Goal: Task Accomplishment & Management: Manage account settings

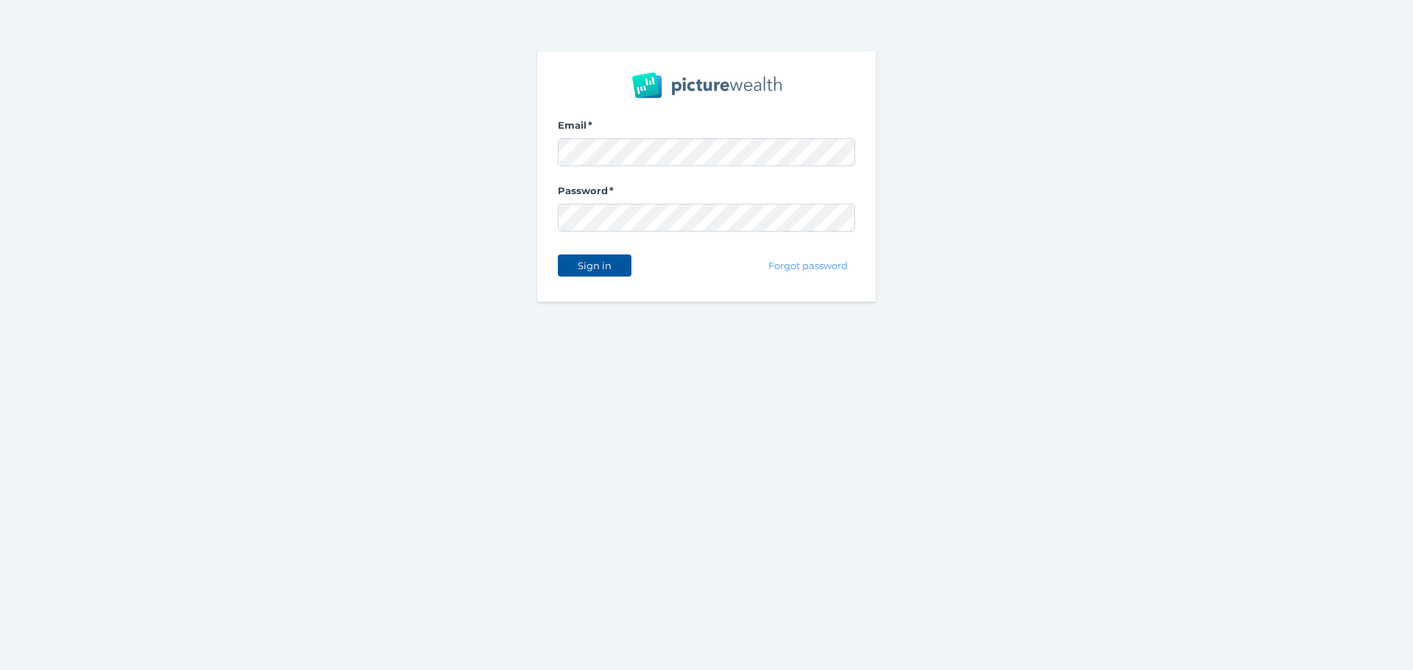
click at [600, 262] on span "Sign in" at bounding box center [594, 266] width 46 height 12
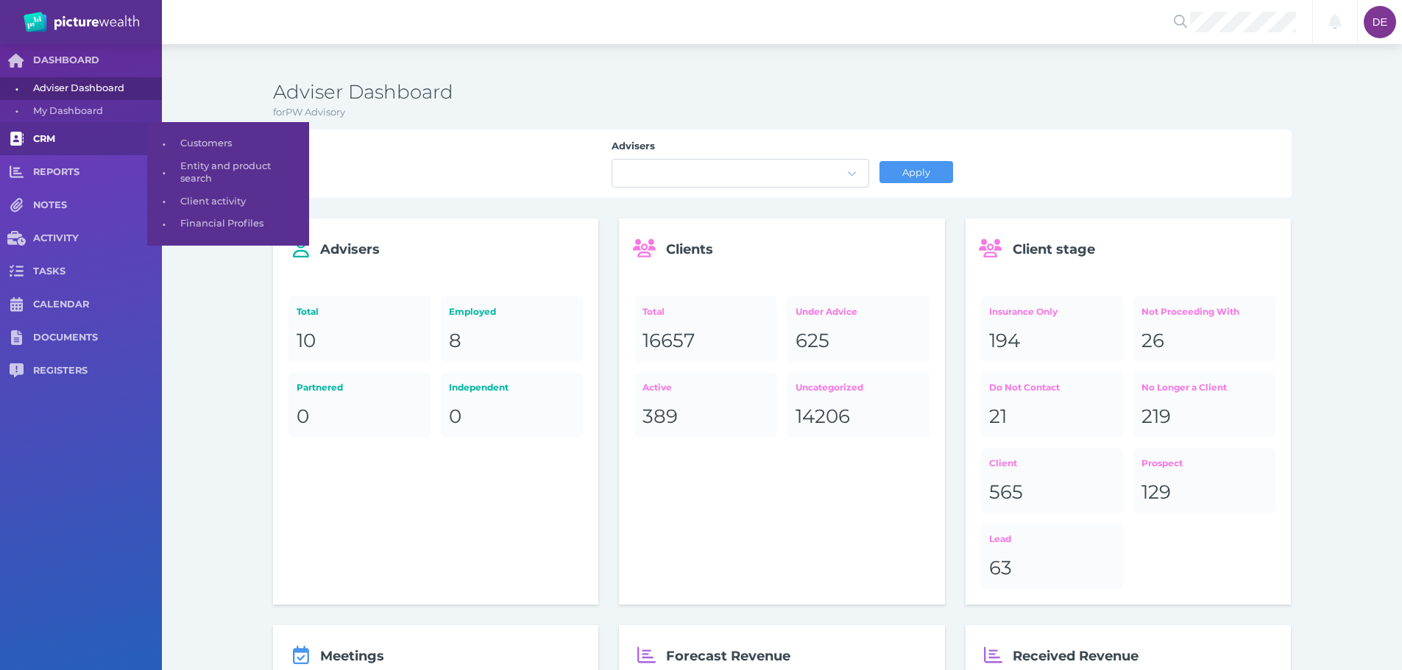
click at [76, 151] on link "CRM" at bounding box center [81, 138] width 162 height 33
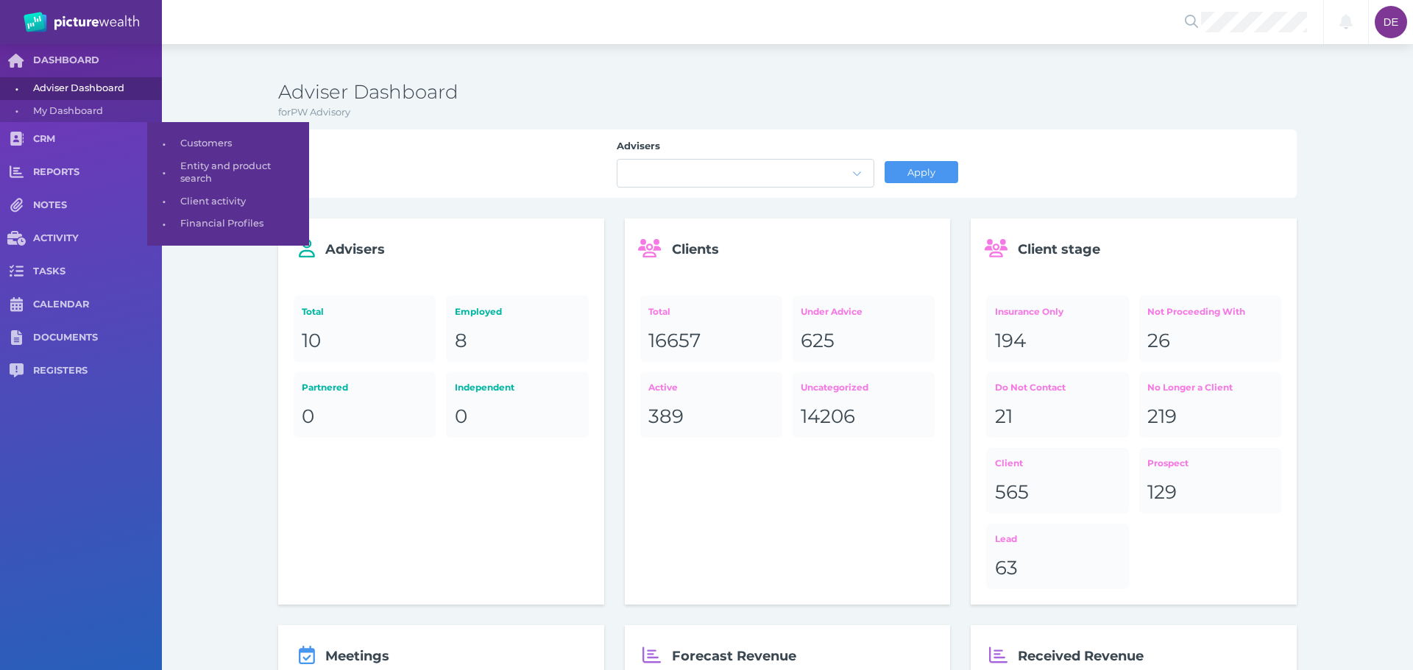
select select "25"
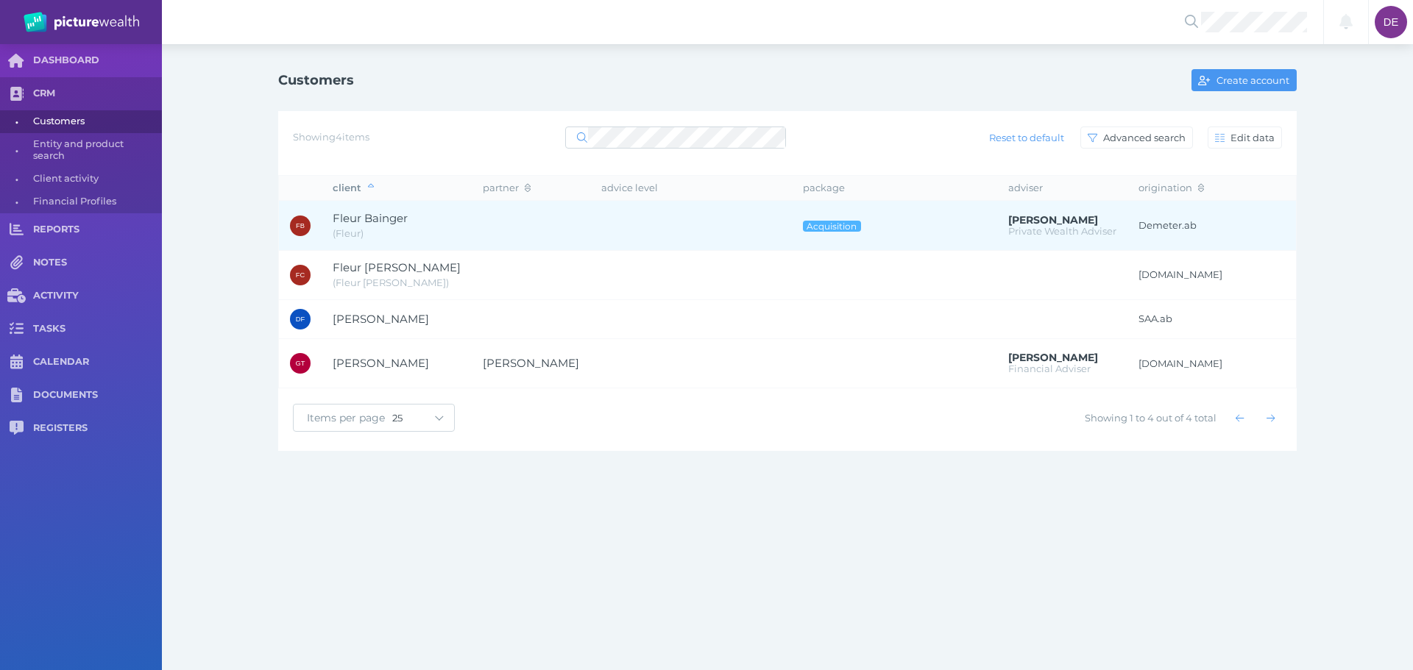
click at [539, 233] on td at bounding box center [531, 226] width 118 height 50
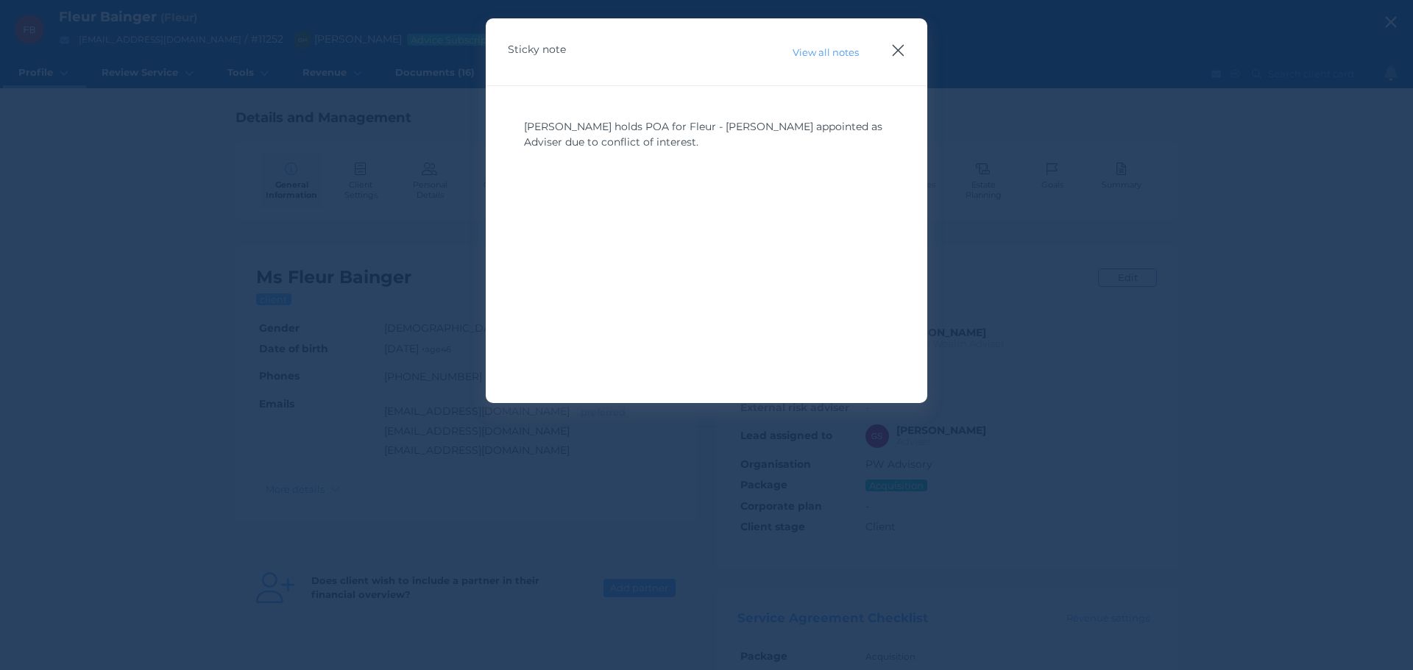
click at [904, 42] on icon "button" at bounding box center [898, 50] width 14 height 18
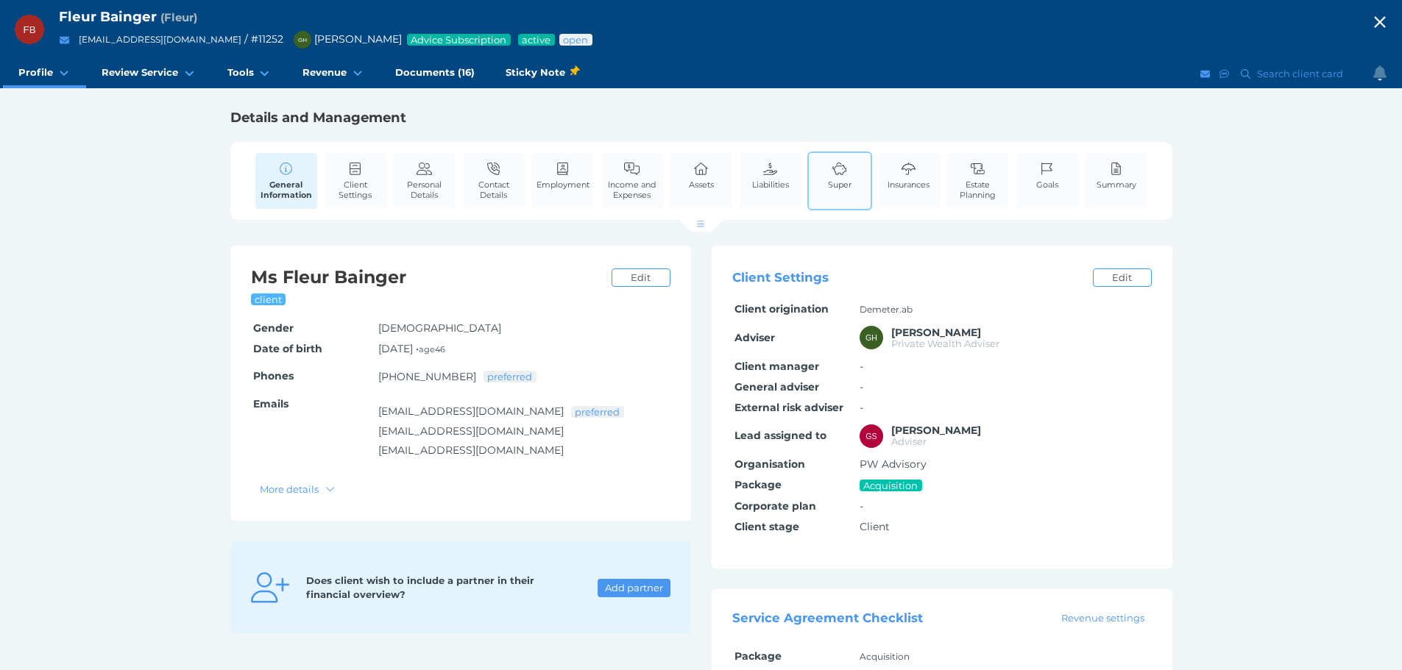
click at [824, 171] on link "Super" at bounding box center [839, 175] width 31 height 45
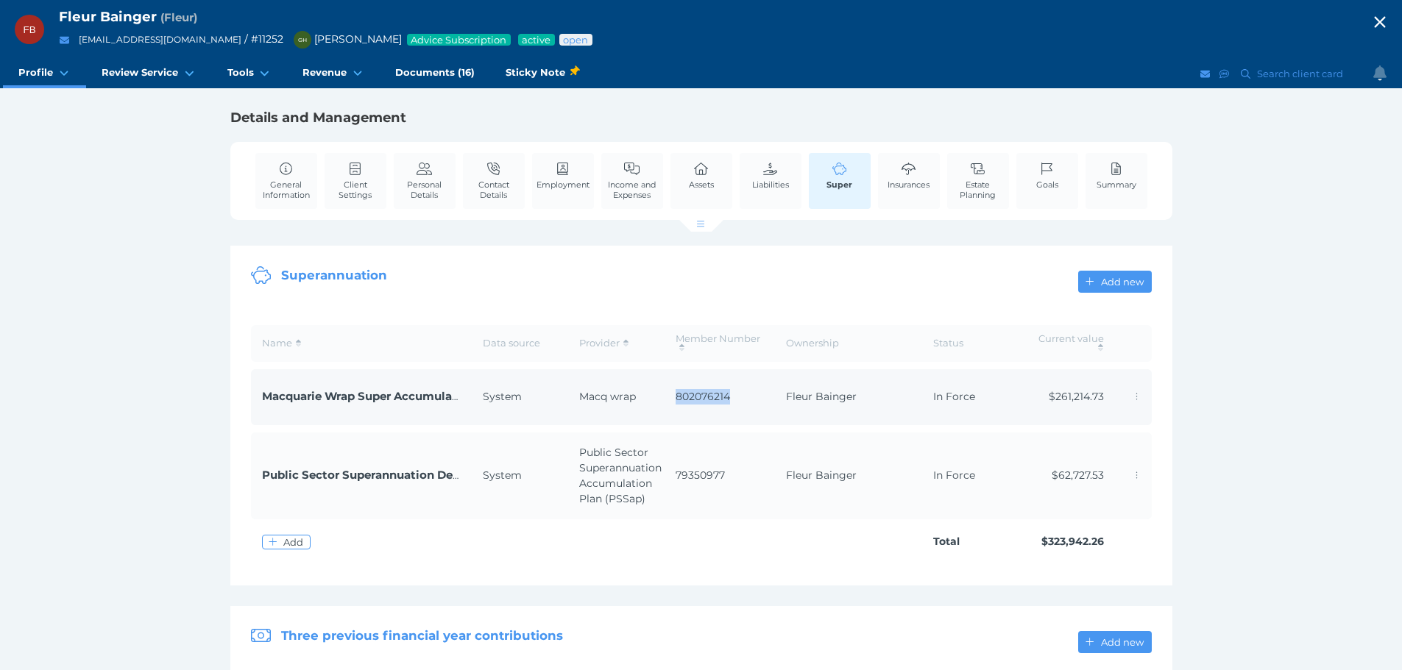
drag, startPoint x: 672, startPoint y: 392, endPoint x: 736, endPoint y: 403, distance: 65.1
click at [736, 403] on td "802076214" at bounding box center [720, 397] width 110 height 56
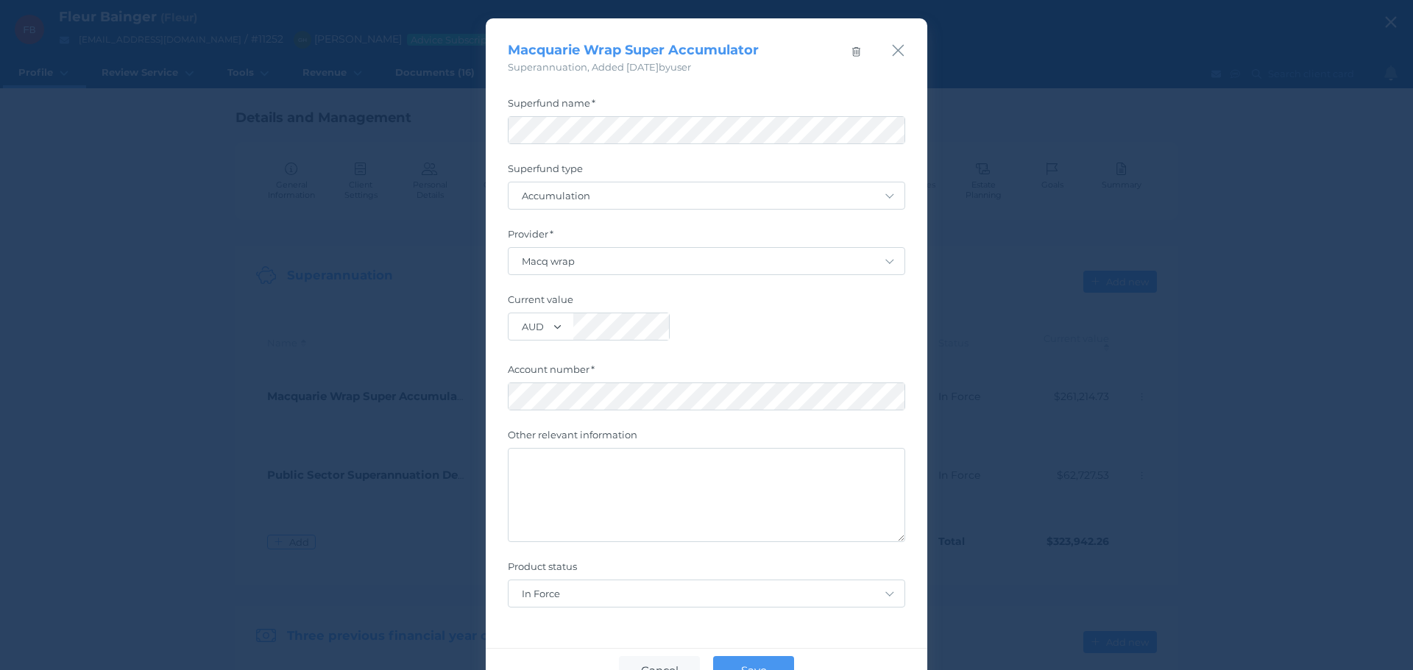
click at [884, 49] on div "Macquarie Wrap Super Accumulator Superannuation , Added [DATE] by user" at bounding box center [707, 46] width 442 height 57
click at [893, 48] on icon "button" at bounding box center [898, 50] width 14 height 18
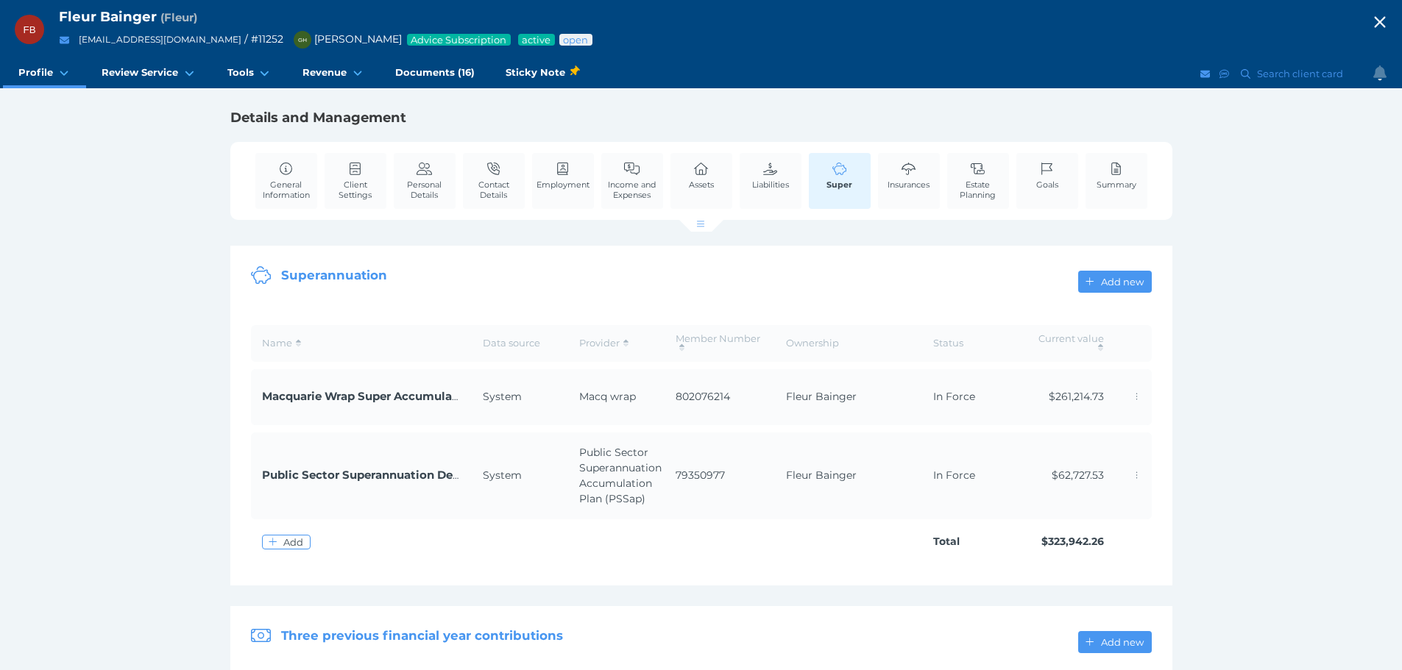
click at [1244, 475] on div "FB Fleur Bainger ( Fleur ) [EMAIL_ADDRESS][DOMAIN_NAME] / # 11252 GH [PERSON_NA…" at bounding box center [701, 421] width 1402 height 843
click at [676, 191] on div "Assets" at bounding box center [701, 181] width 65 height 59
click at [688, 177] on link "Assets" at bounding box center [701, 175] width 32 height 45
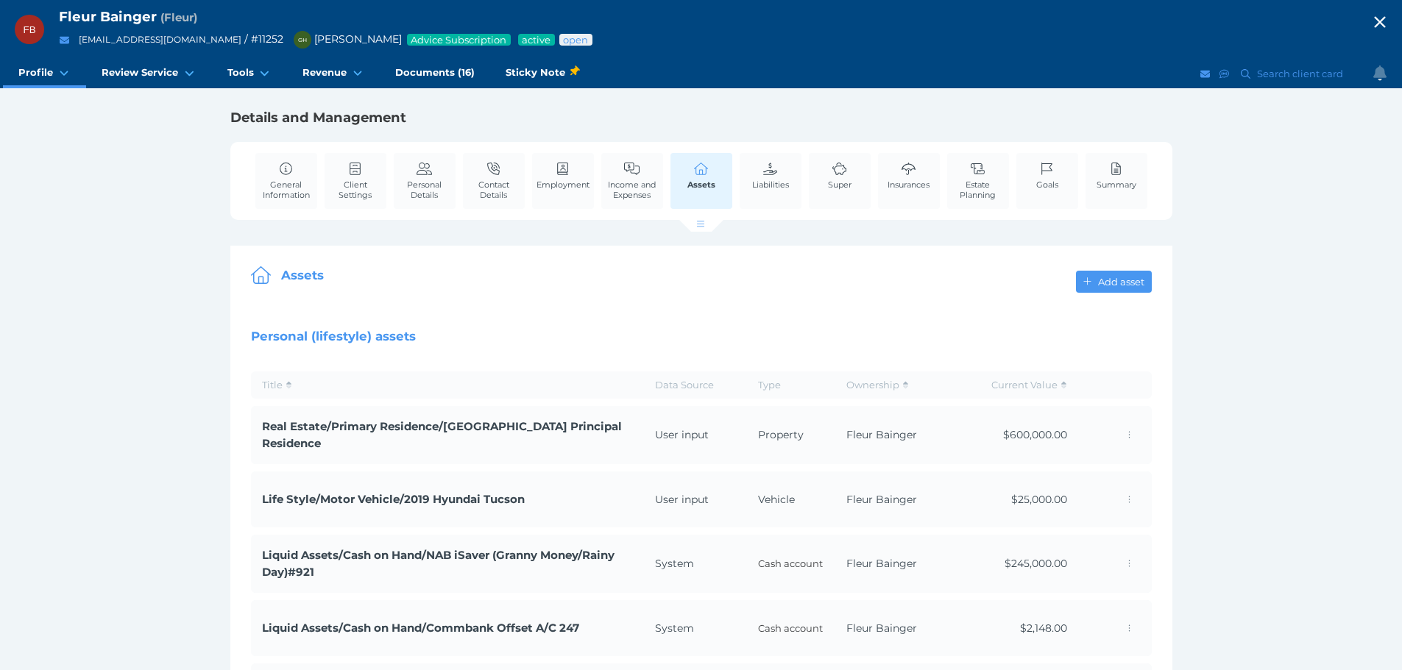
click at [1385, 20] on icon "button" at bounding box center [1379, 22] width 11 height 11
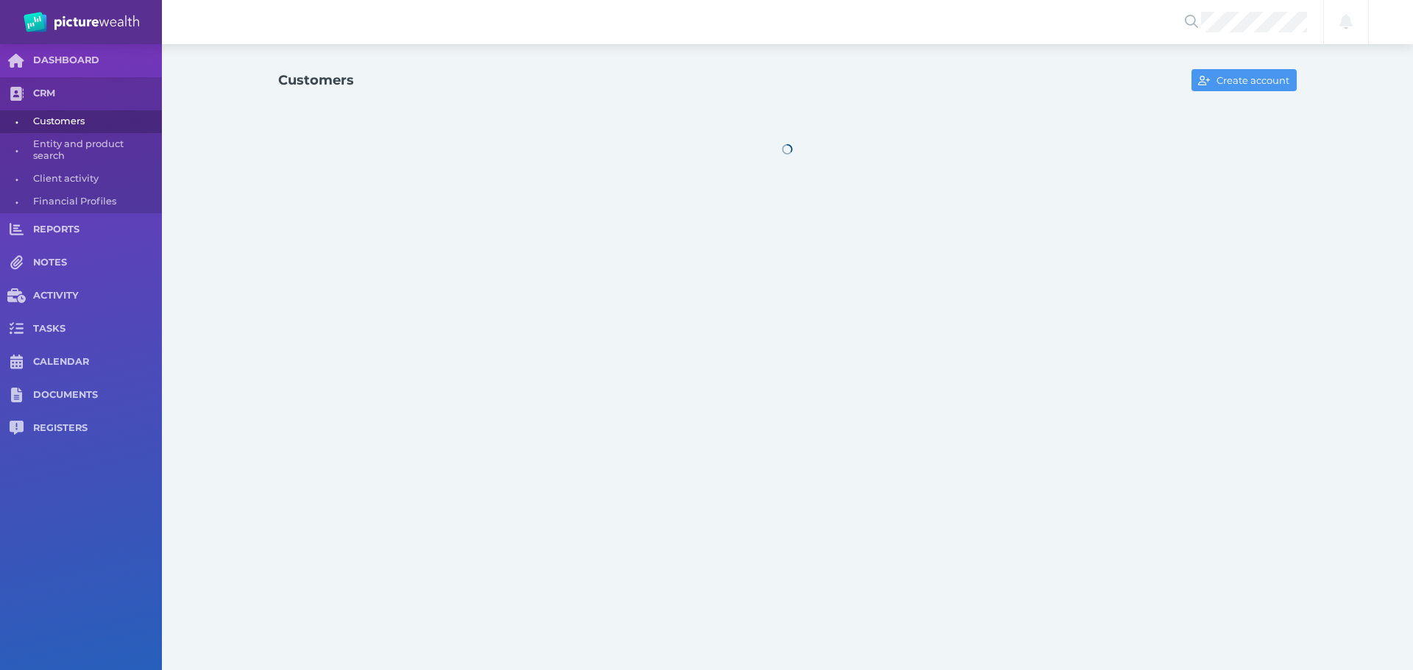
select select "25"
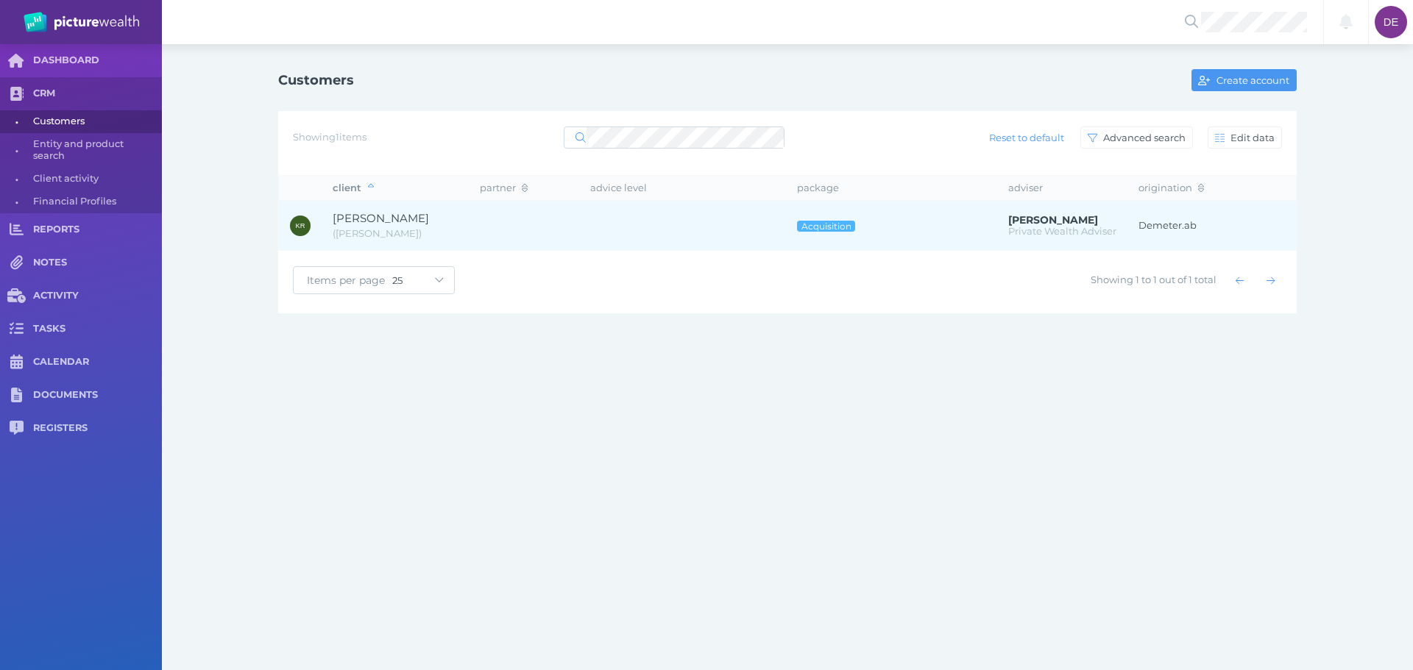
click at [404, 213] on span "[PERSON_NAME]" at bounding box center [381, 218] width 96 height 14
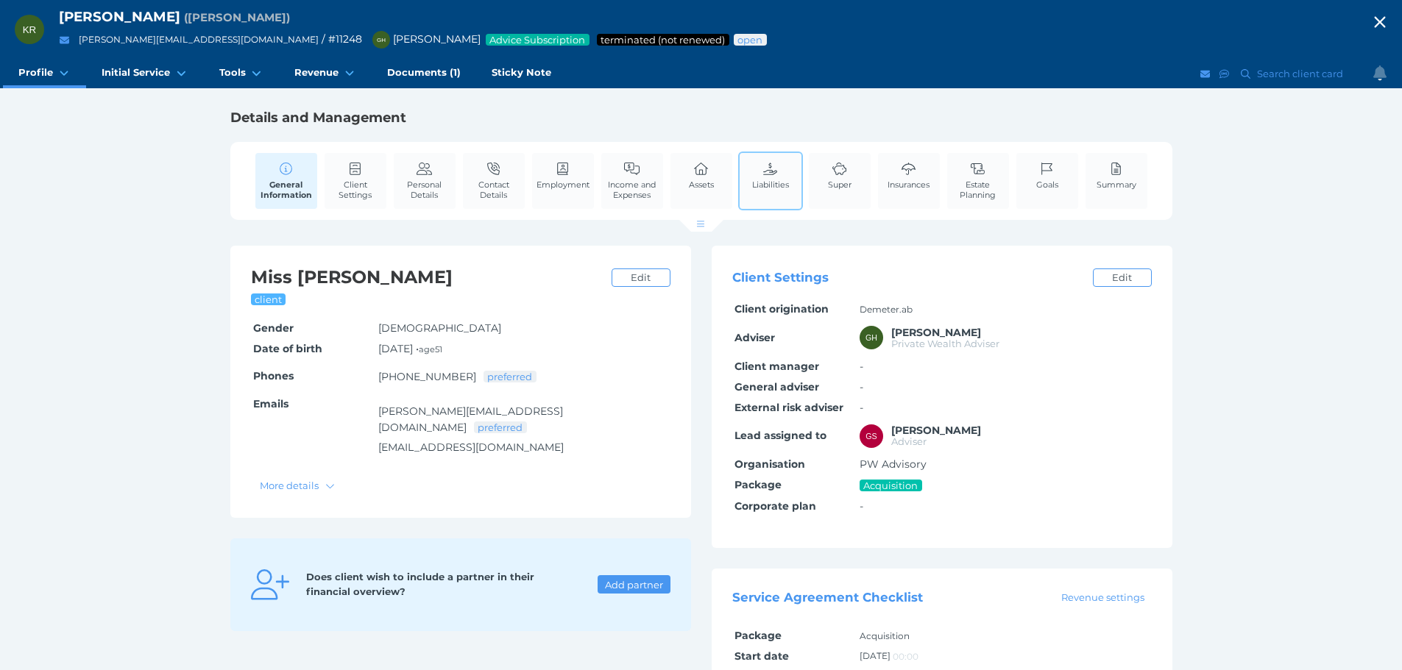
click at [773, 188] on span "Liabilities" at bounding box center [770, 185] width 37 height 10
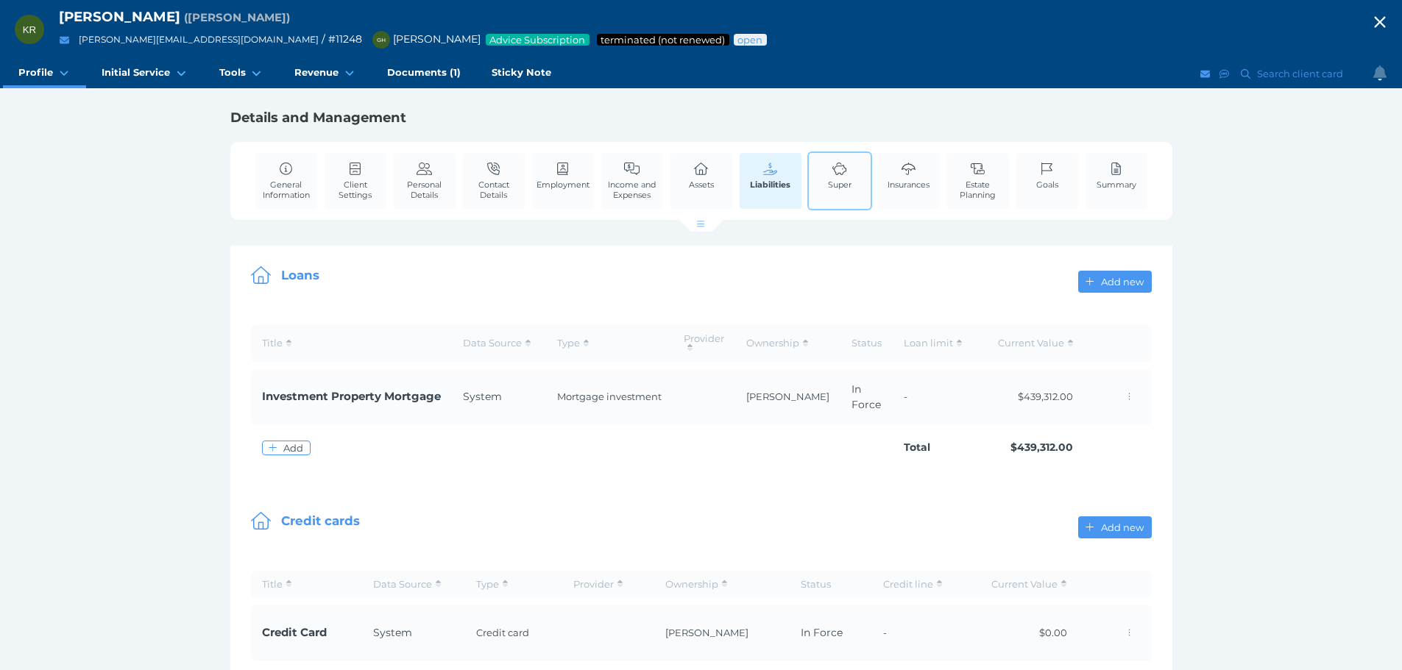
click at [811, 190] on div "Super" at bounding box center [839, 181] width 65 height 59
click at [838, 157] on link "Super" at bounding box center [839, 175] width 31 height 45
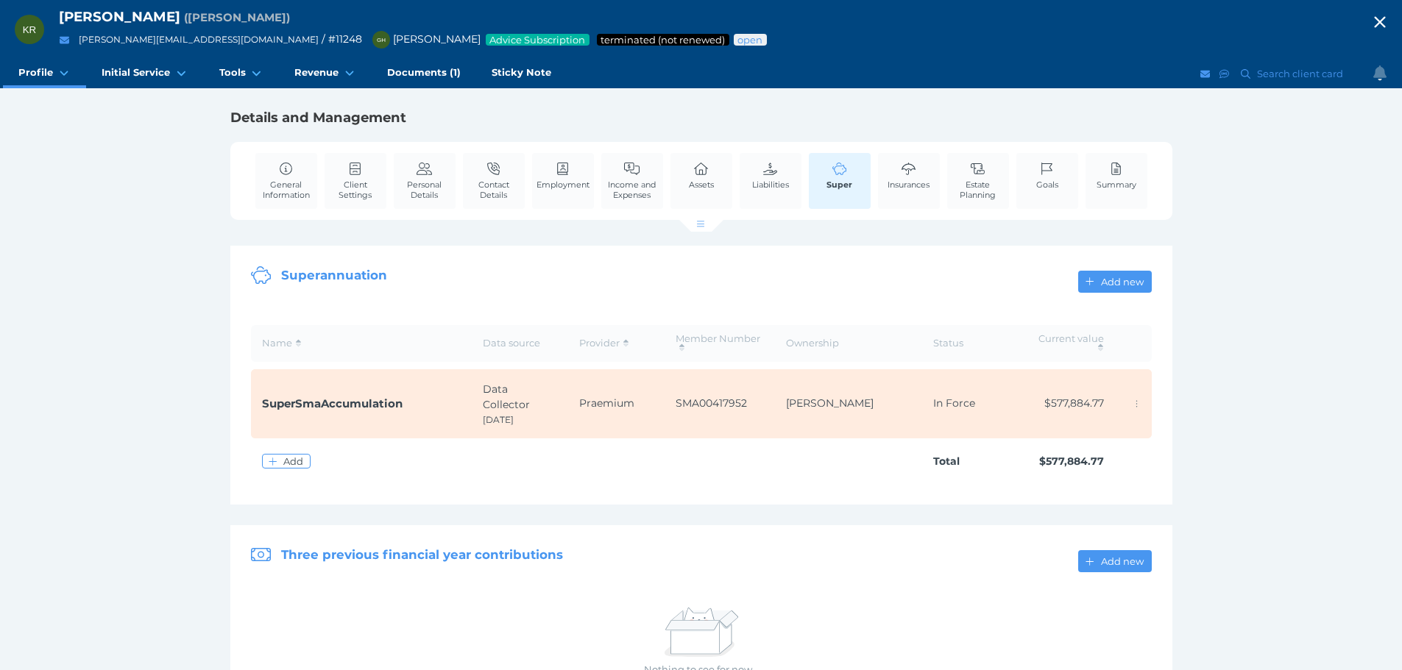
click at [1372, 14] on span "button" at bounding box center [1380, 23] width 44 height 20
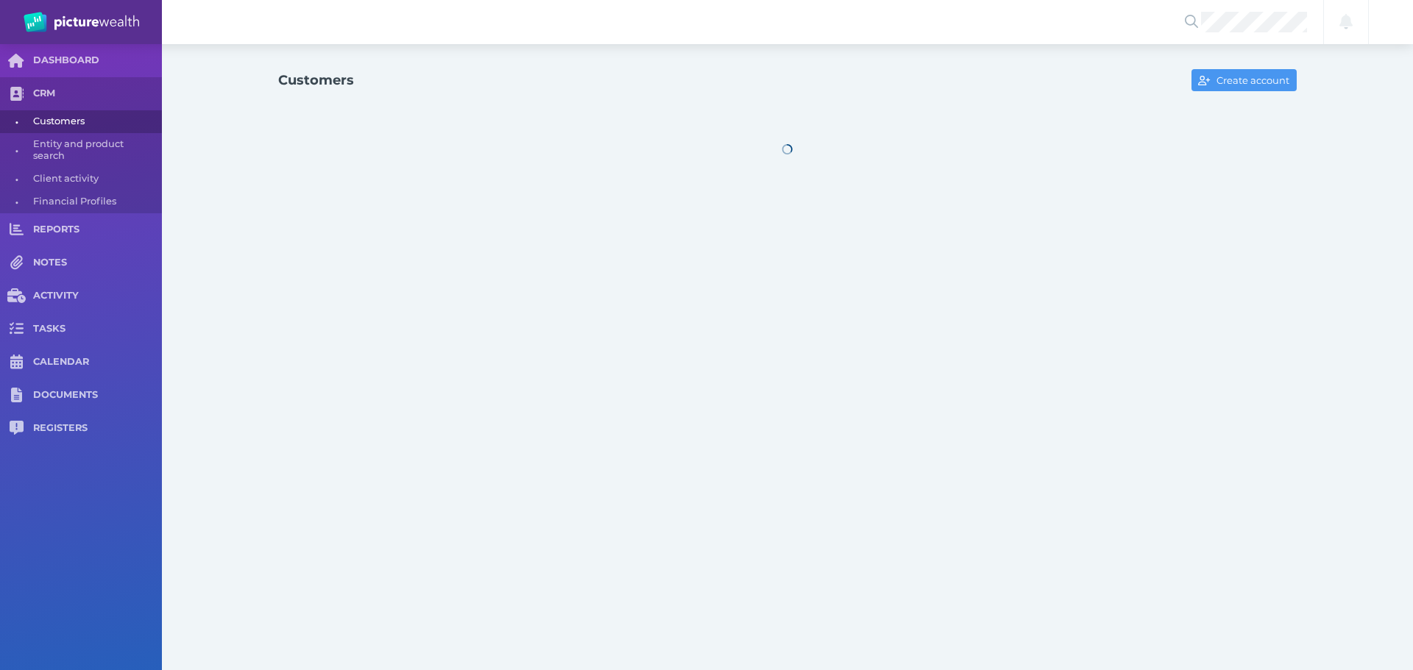
select select "25"
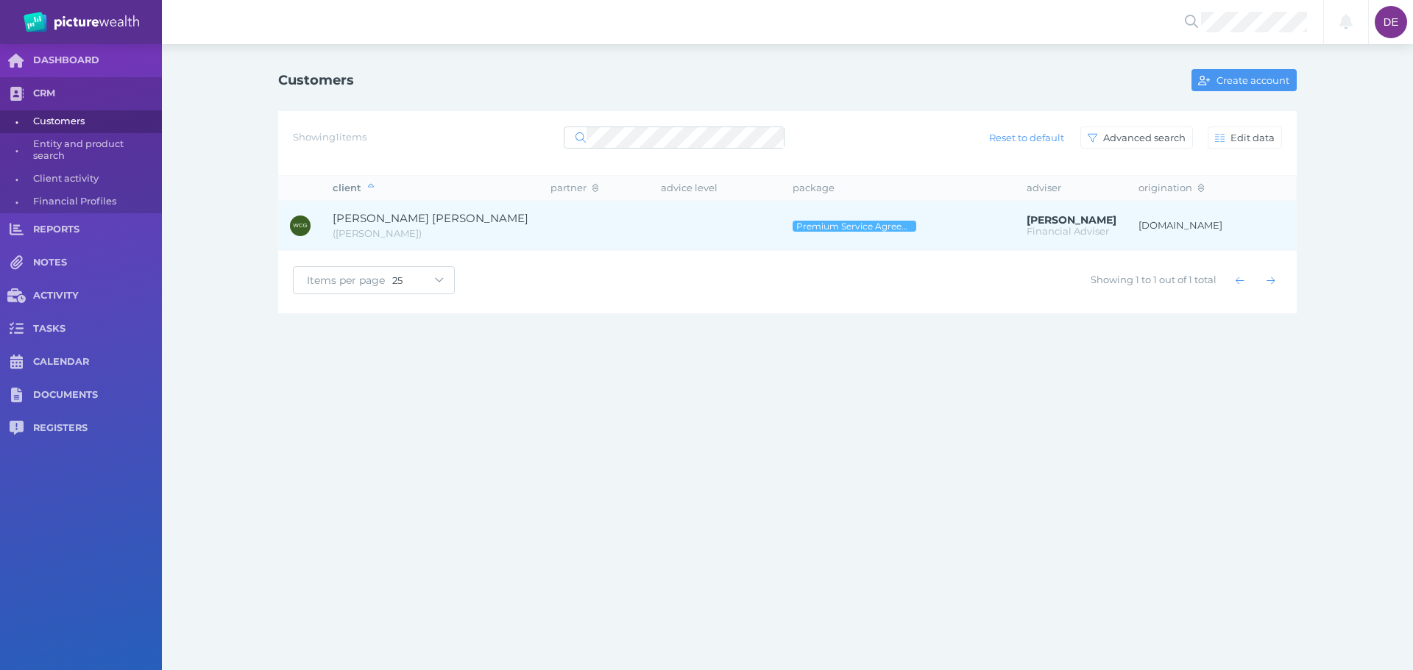
click at [375, 240] on span "( [PERSON_NAME] )" at bounding box center [431, 234] width 196 height 15
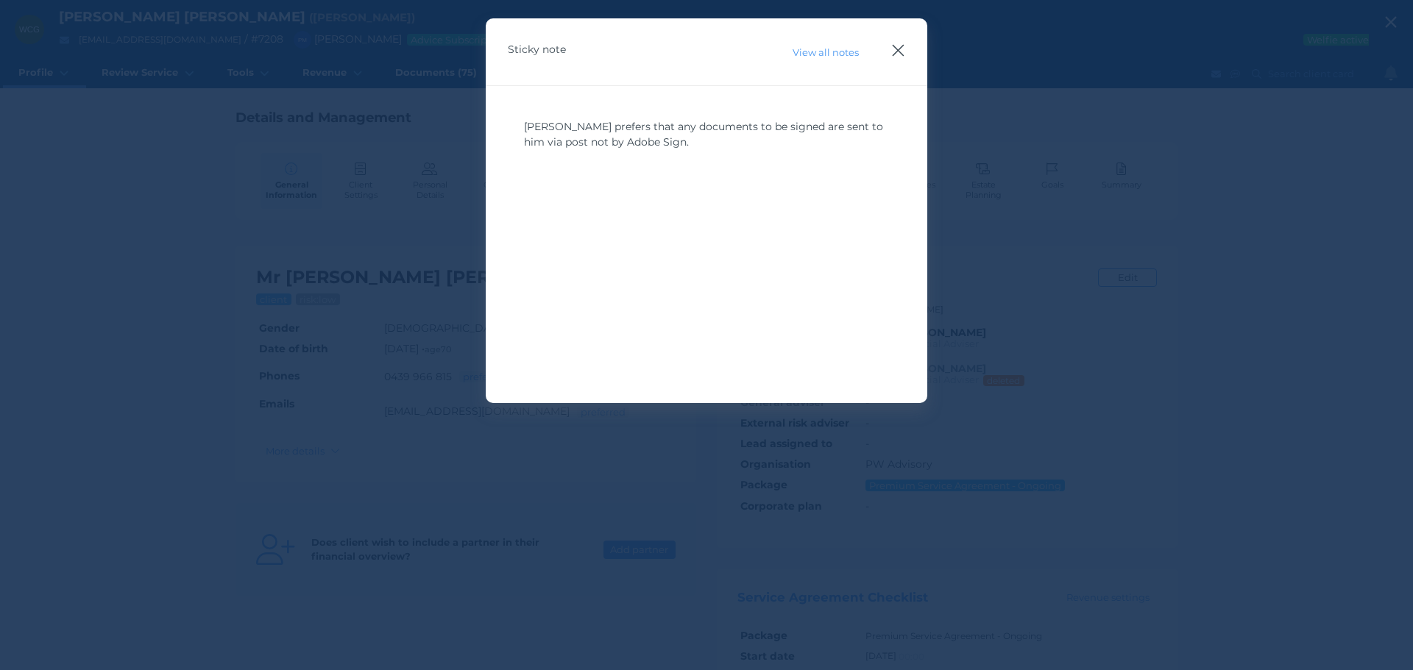
click at [904, 42] on icon "button" at bounding box center [898, 50] width 14 height 18
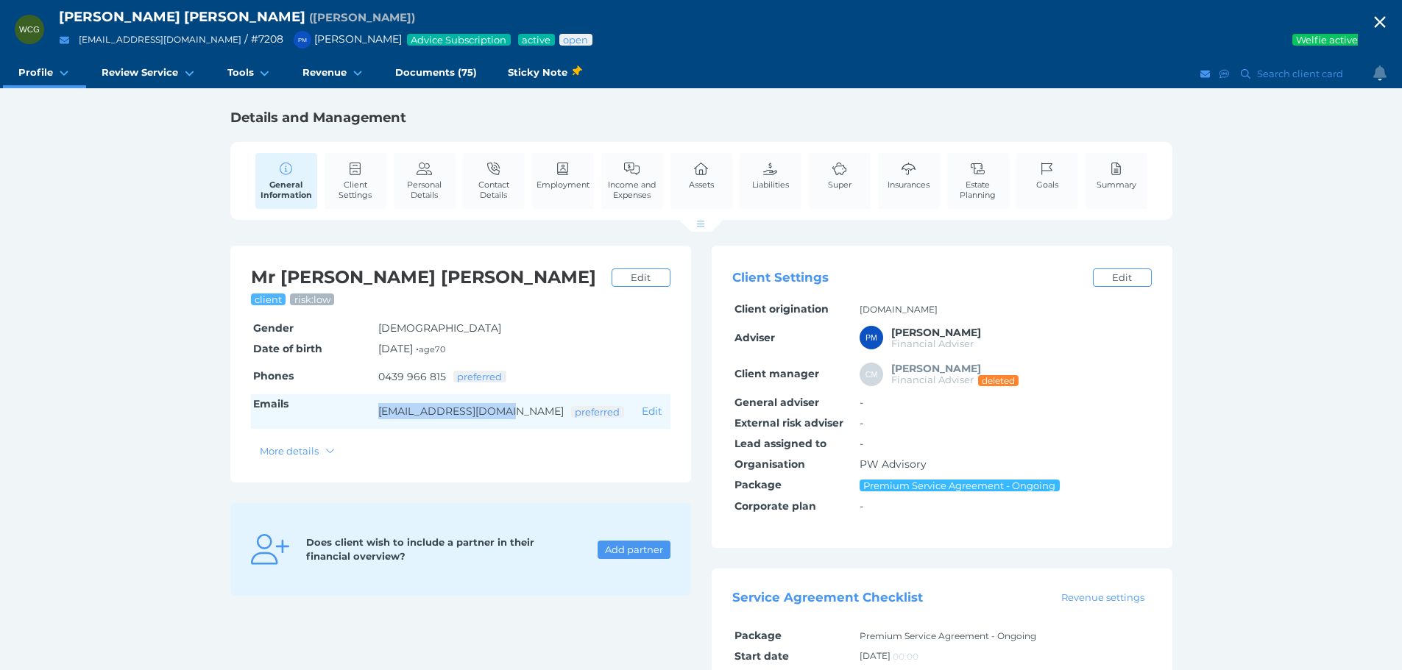
drag, startPoint x: 345, startPoint y: 429, endPoint x: 517, endPoint y: 423, distance: 172.3
click at [517, 423] on tr "Emails [EMAIL_ADDRESS][DOMAIN_NAME] preferred Edit" at bounding box center [460, 411] width 419 height 35
click at [500, 461] on div "[PERSON_NAME] [PERSON_NAME] client risk: low Edit Gender [DEMOGRAPHIC_DATA] Edi…" at bounding box center [460, 364] width 461 height 237
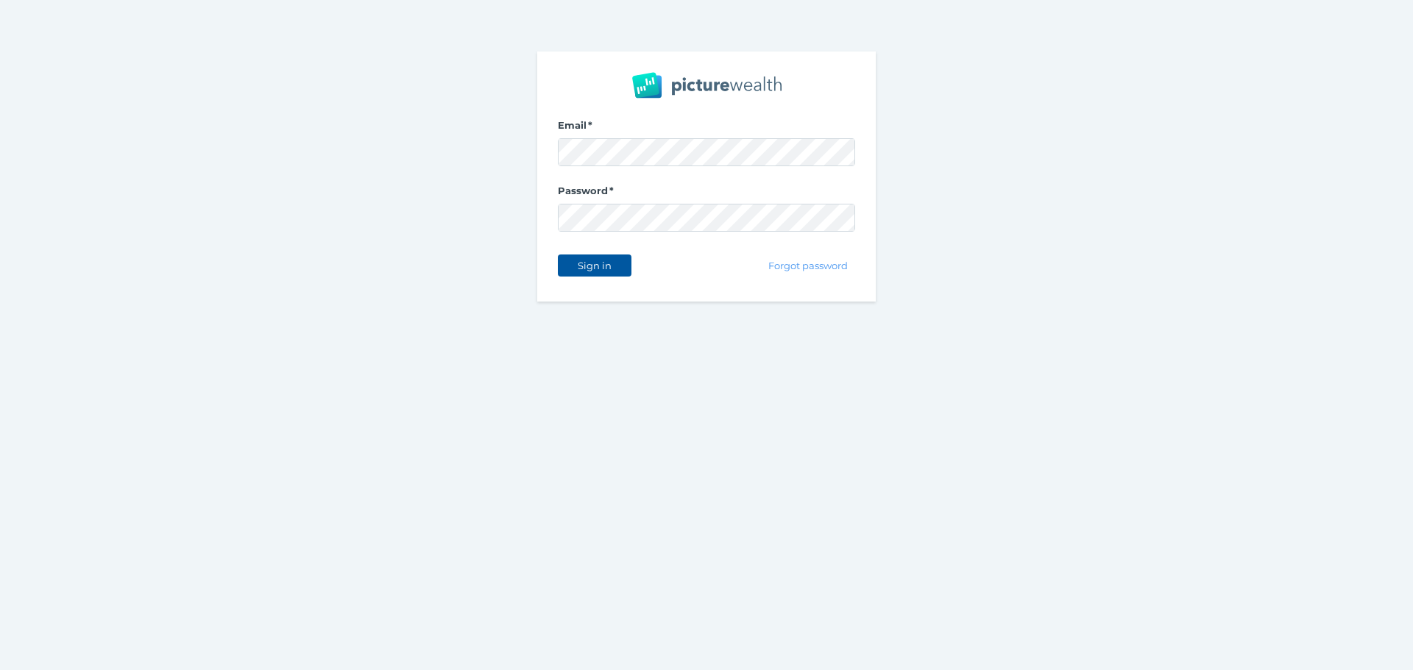
click at [609, 267] on span "Sign in" at bounding box center [594, 266] width 46 height 12
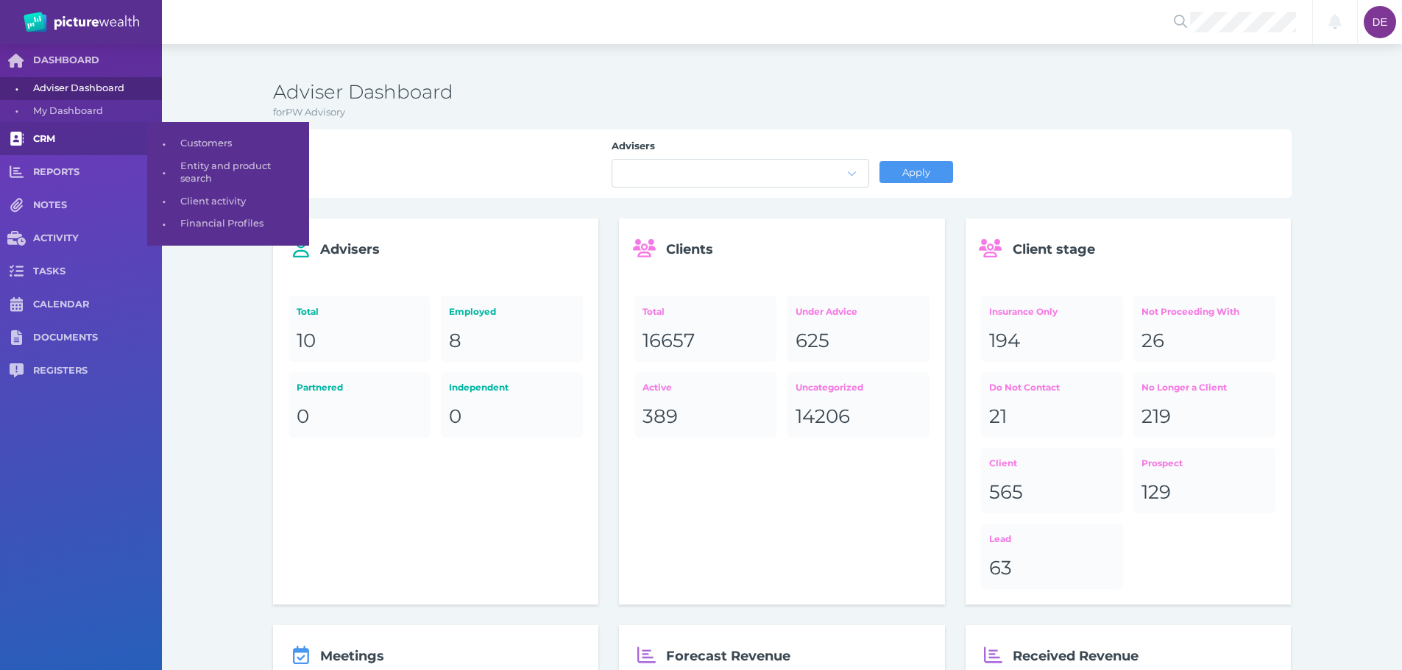
click at [73, 150] on link "CRM" at bounding box center [81, 138] width 162 height 33
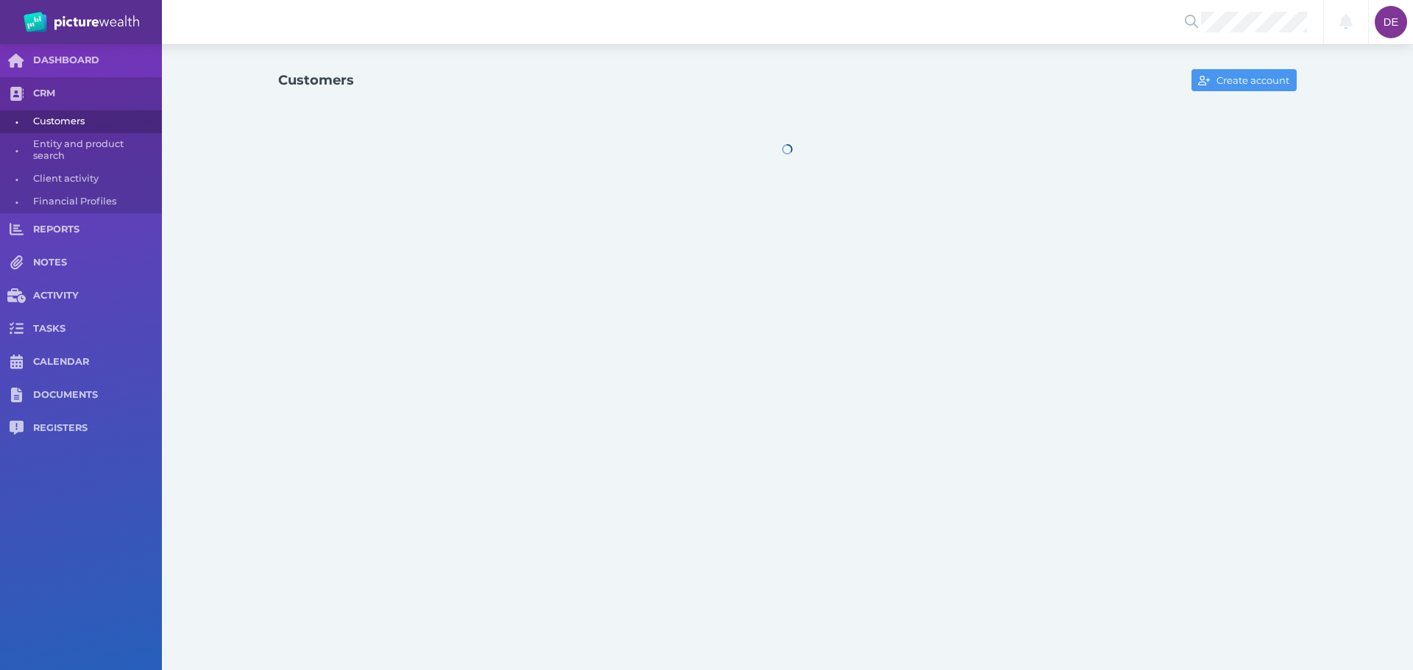
select select "25"
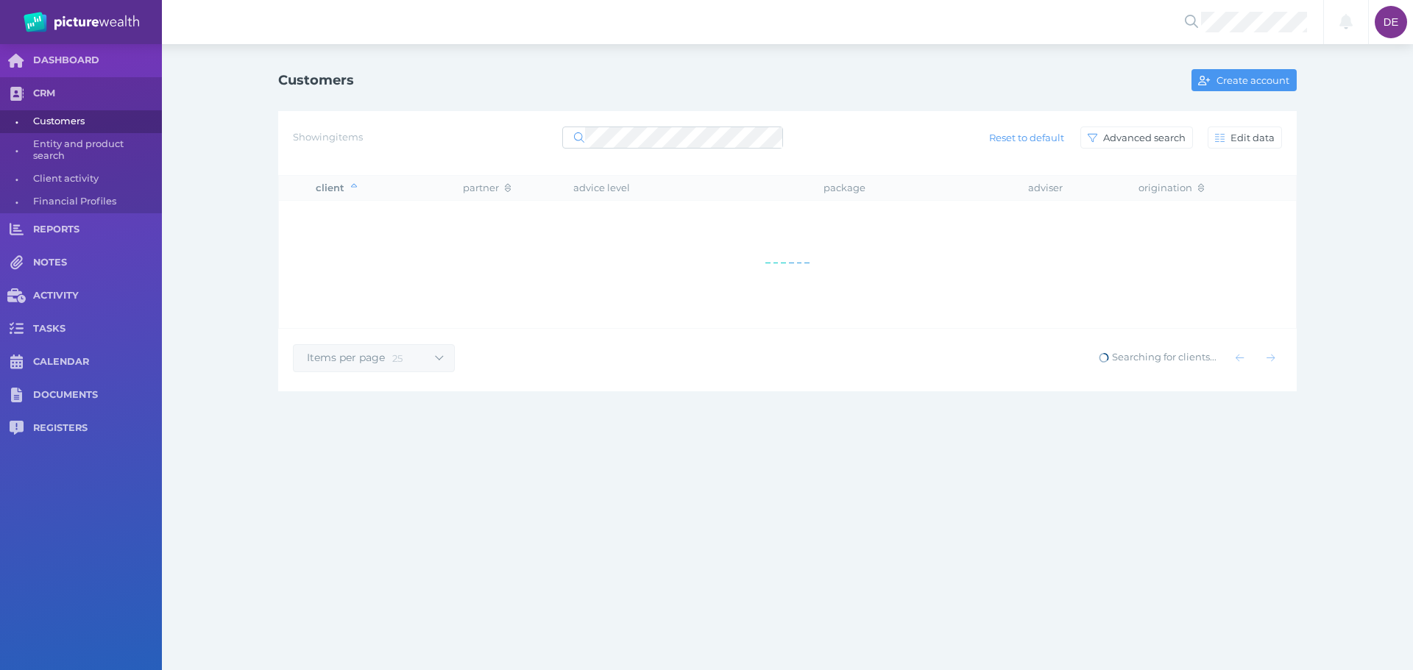
click at [695, 123] on div "Showing items Reset to default Advanced search Edit data" at bounding box center [787, 137] width 989 height 31
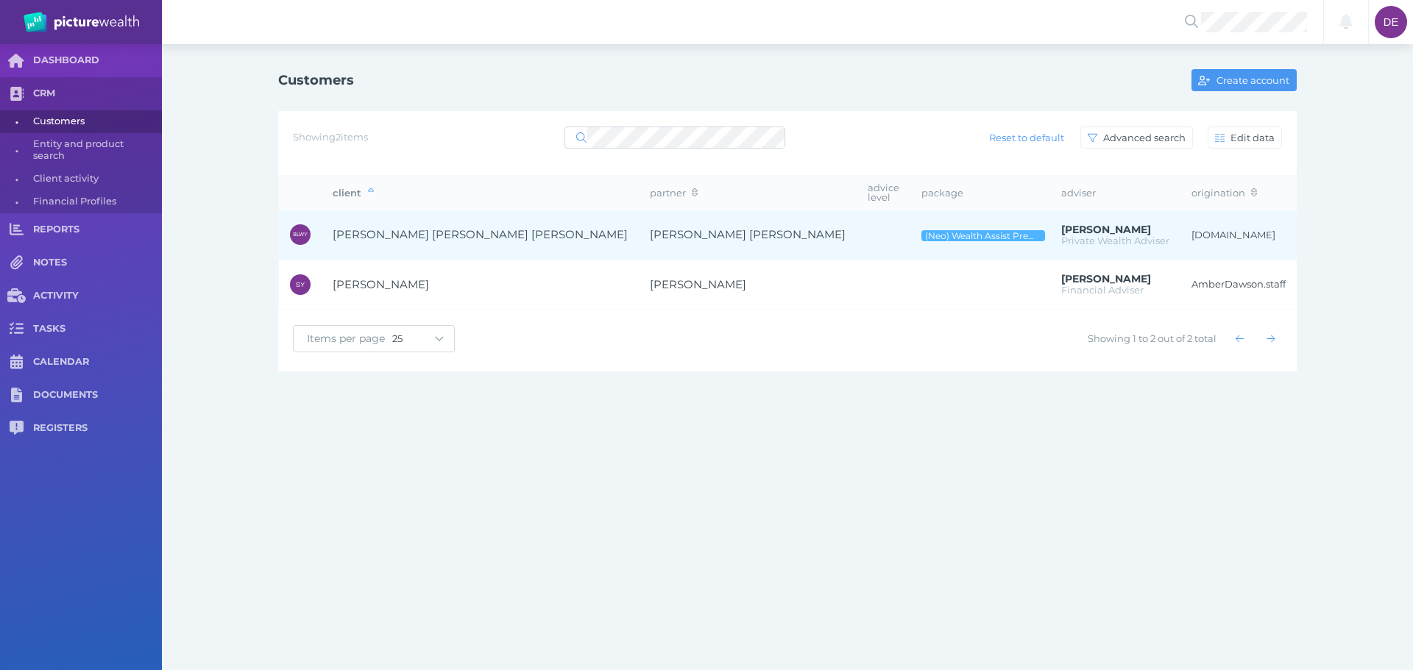
click at [857, 210] on td at bounding box center [884, 235] width 54 height 50
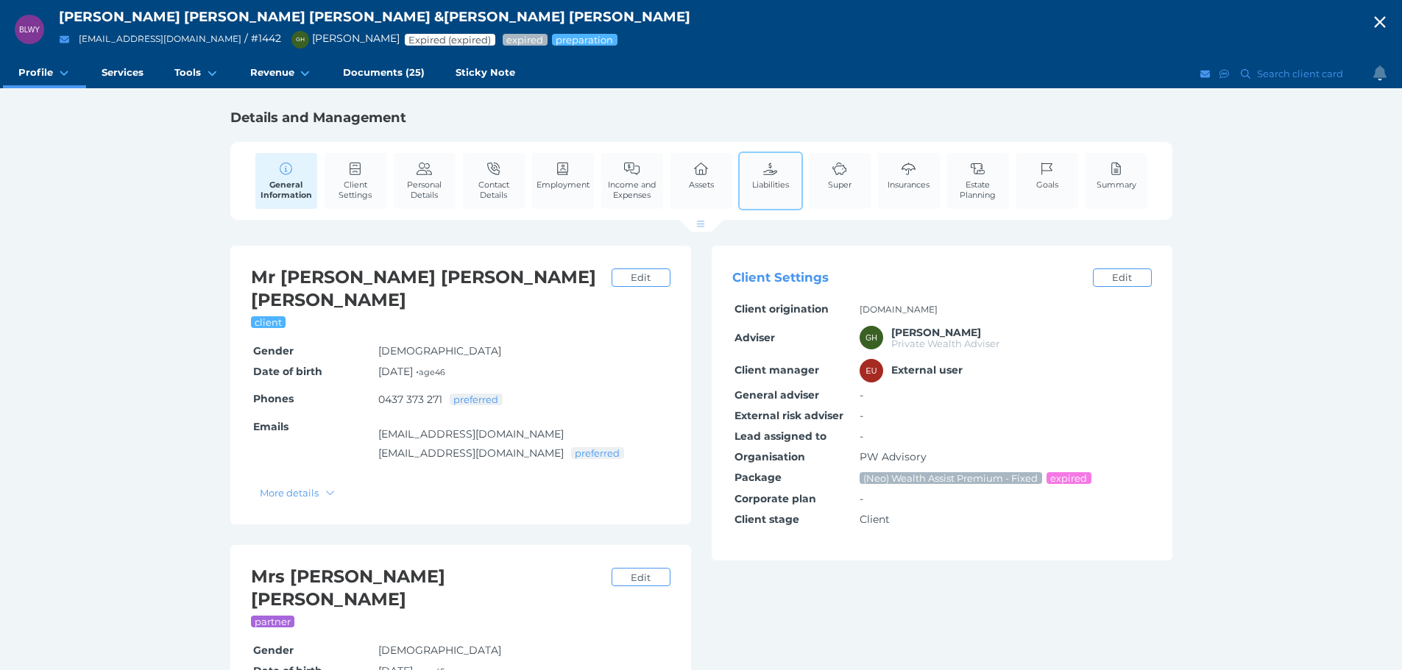
click at [771, 180] on span "Liabilities" at bounding box center [770, 185] width 37 height 10
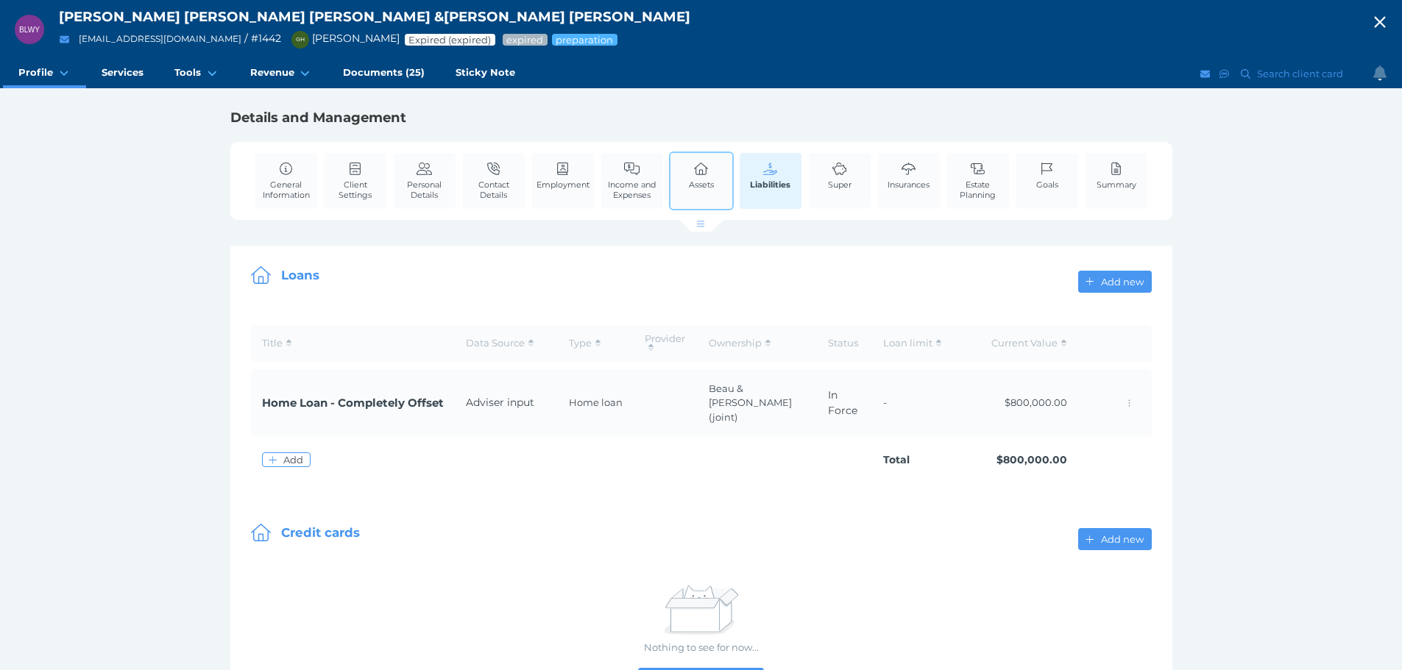
click at [671, 185] on div "Assets" at bounding box center [701, 181] width 65 height 59
click at [693, 169] on icon at bounding box center [701, 169] width 16 height 13
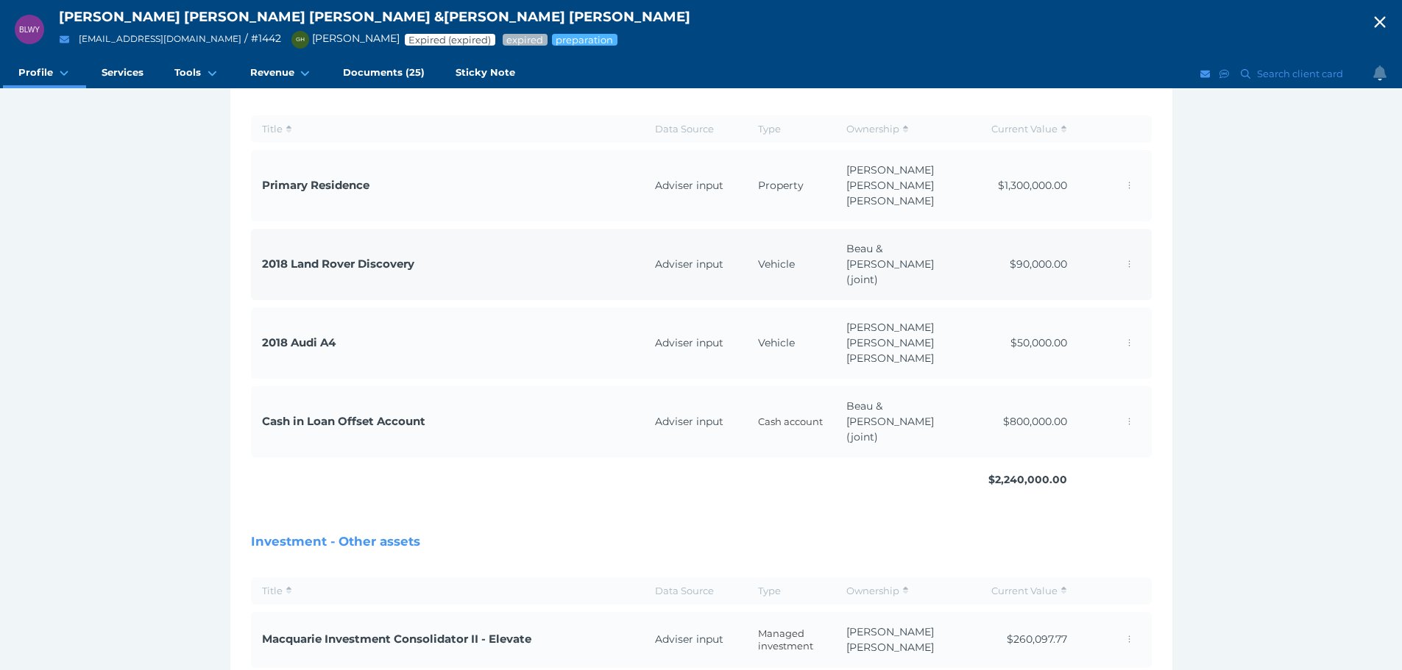
scroll to position [258, 0]
click at [715, 631] on span "Adviser input" at bounding box center [689, 637] width 68 height 13
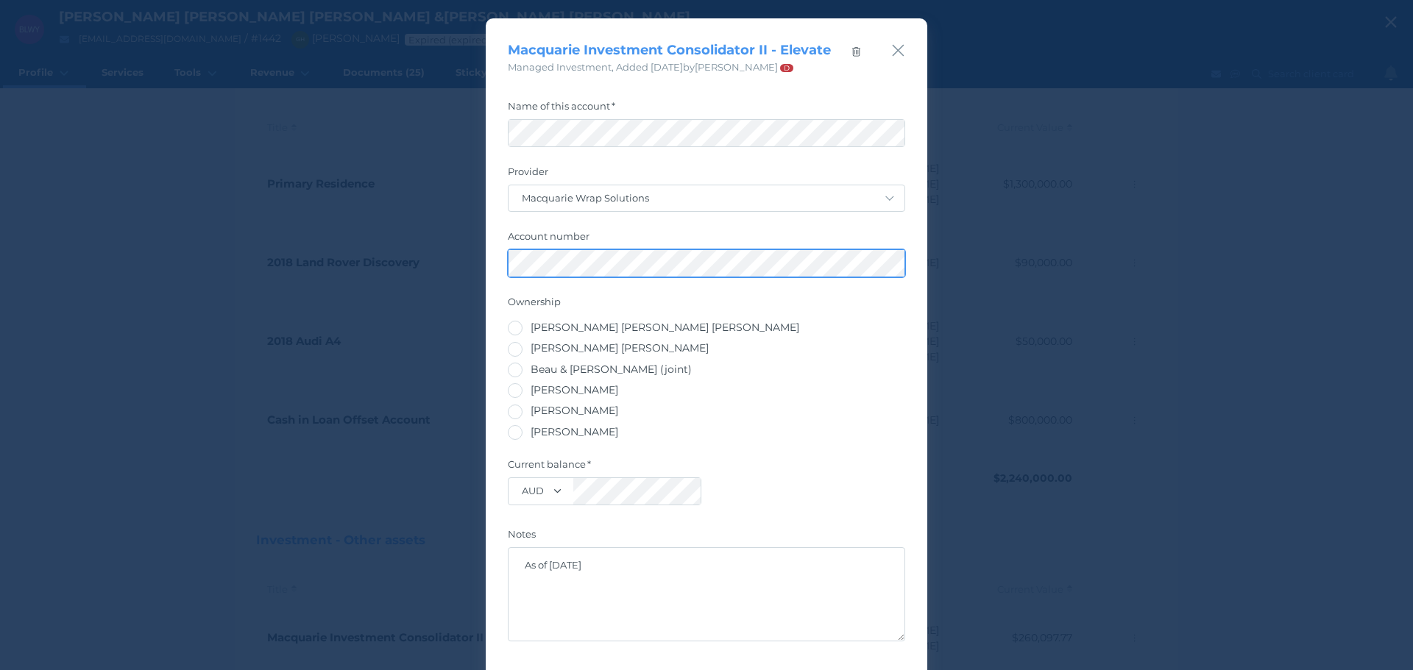
click at [464, 294] on div "Macquarie Investment Consolidator II - Elevate Managed Investment , Added 30/08…" at bounding box center [706, 335] width 1413 height 670
click at [839, 434] on label "Hazel Yorke" at bounding box center [706, 432] width 397 height 15
click at [901, 52] on div "Macquarie Investment Consolidator II - Elevate Managed Investment , Added 30/08…" at bounding box center [707, 46] width 442 height 57
click at [893, 49] on icon "button" at bounding box center [899, 51] width 12 height 12
